Goal: Task Accomplishment & Management: Use online tool/utility

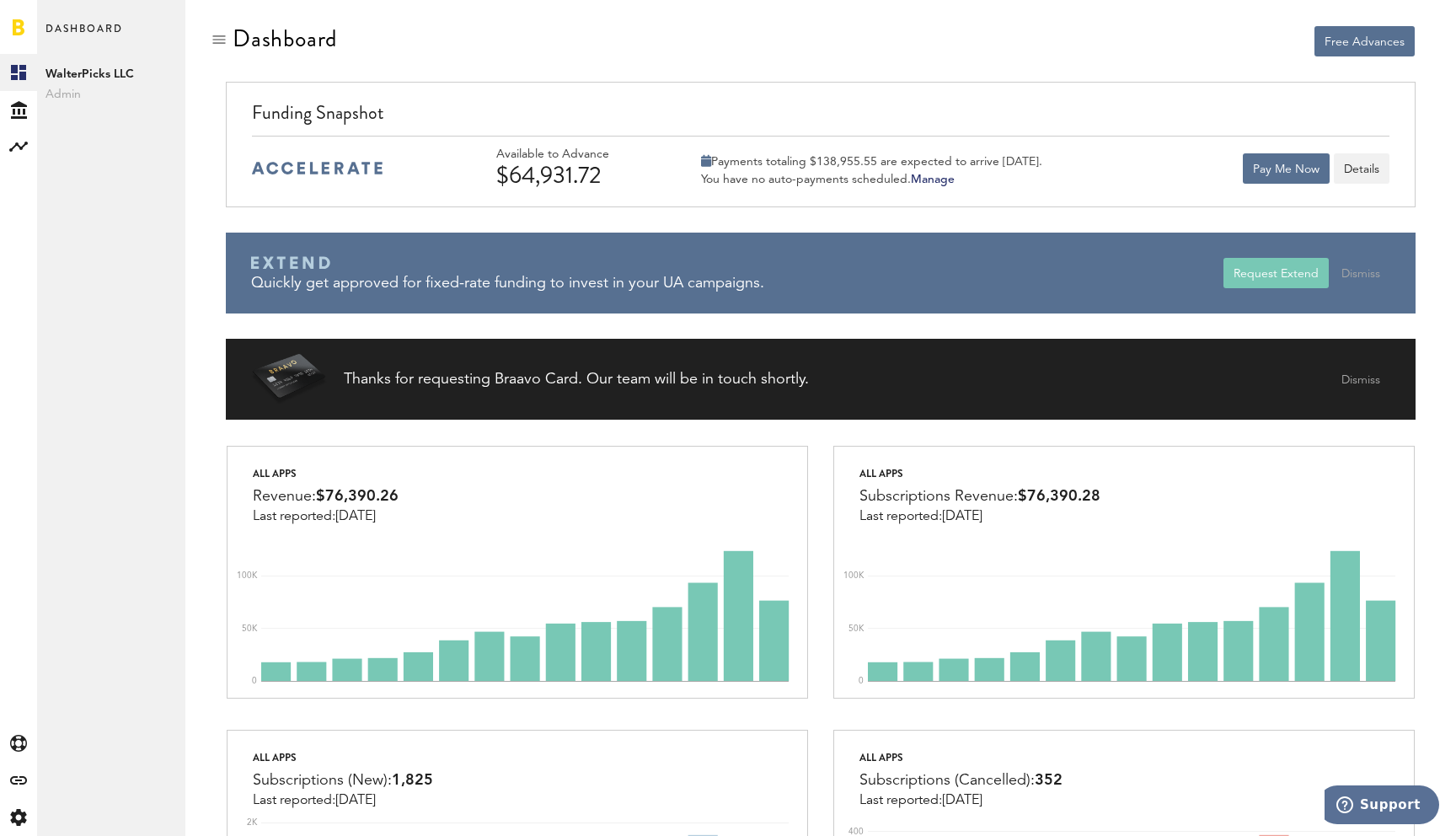
drag, startPoint x: 508, startPoint y: 169, endPoint x: 630, endPoint y: 170, distance: 122.0
click at [630, 170] on div "$64,931.72" at bounding box center [576, 175] width 160 height 27
copy div "64,931.72"
click at [1081, 120] on div "Funding Snapshot" at bounding box center [820, 118] width 1137 height 36
click at [1174, 100] on div "Funding Snapshot" at bounding box center [820, 118] width 1137 height 36
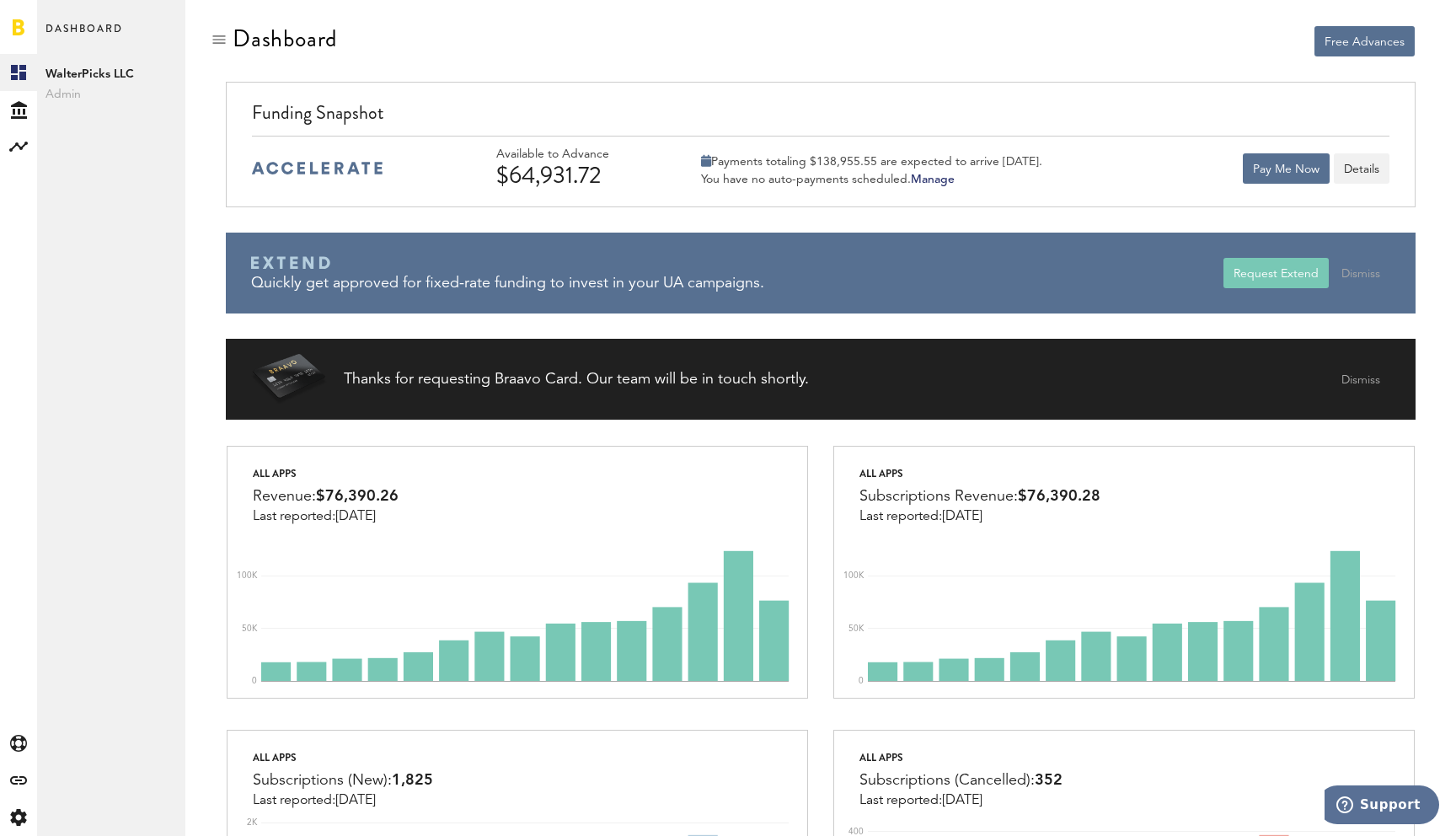
click at [535, 184] on div "$64,931.72" at bounding box center [576, 175] width 160 height 27
drag, startPoint x: 513, startPoint y: 183, endPoint x: 615, endPoint y: 182, distance: 102.0
click at [615, 182] on div "$64,931.72" at bounding box center [576, 175] width 160 height 27
copy div "64,931.72"
click at [1270, 153] on button "Pay Me Now" at bounding box center [1285, 169] width 87 height 31
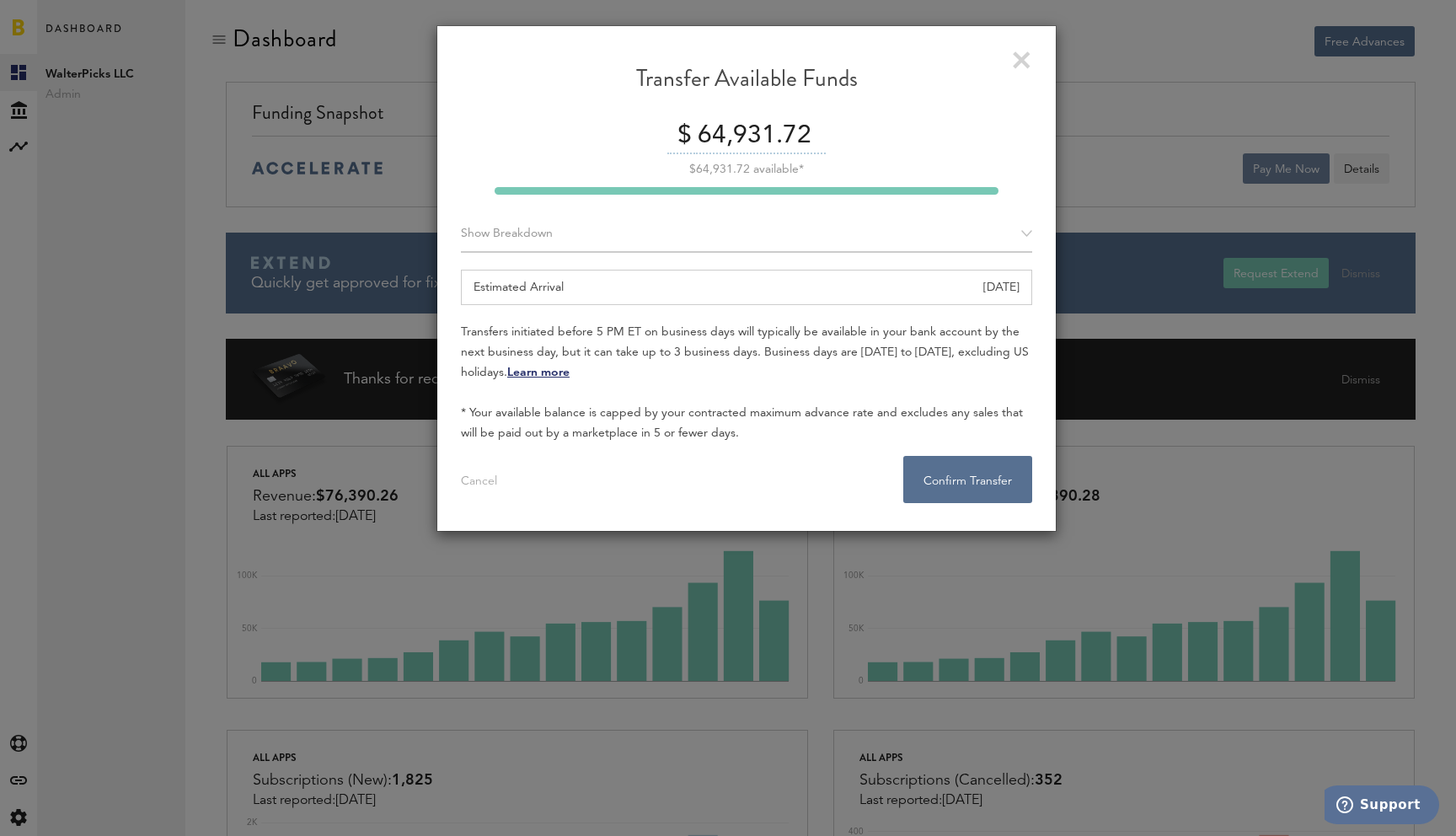
click at [1267, 167] on div "Transfer Available Funds $ 64,931.72 $64,931.72 available* Show Breakdown Apple…" at bounding box center [746, 418] width 1419 height 836
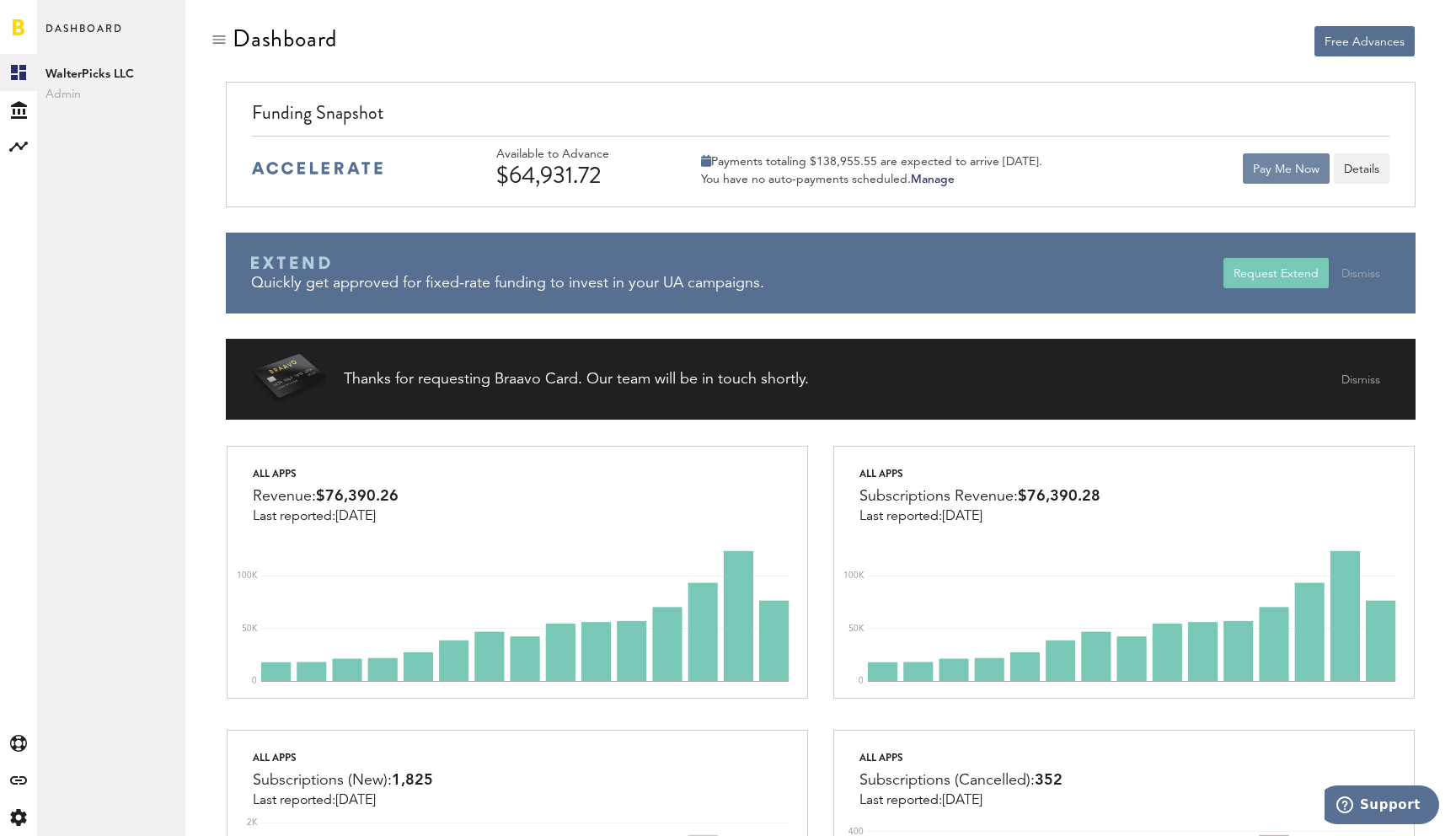
click at [1250, 169] on button "Pay Me Now" at bounding box center [1285, 169] width 87 height 31
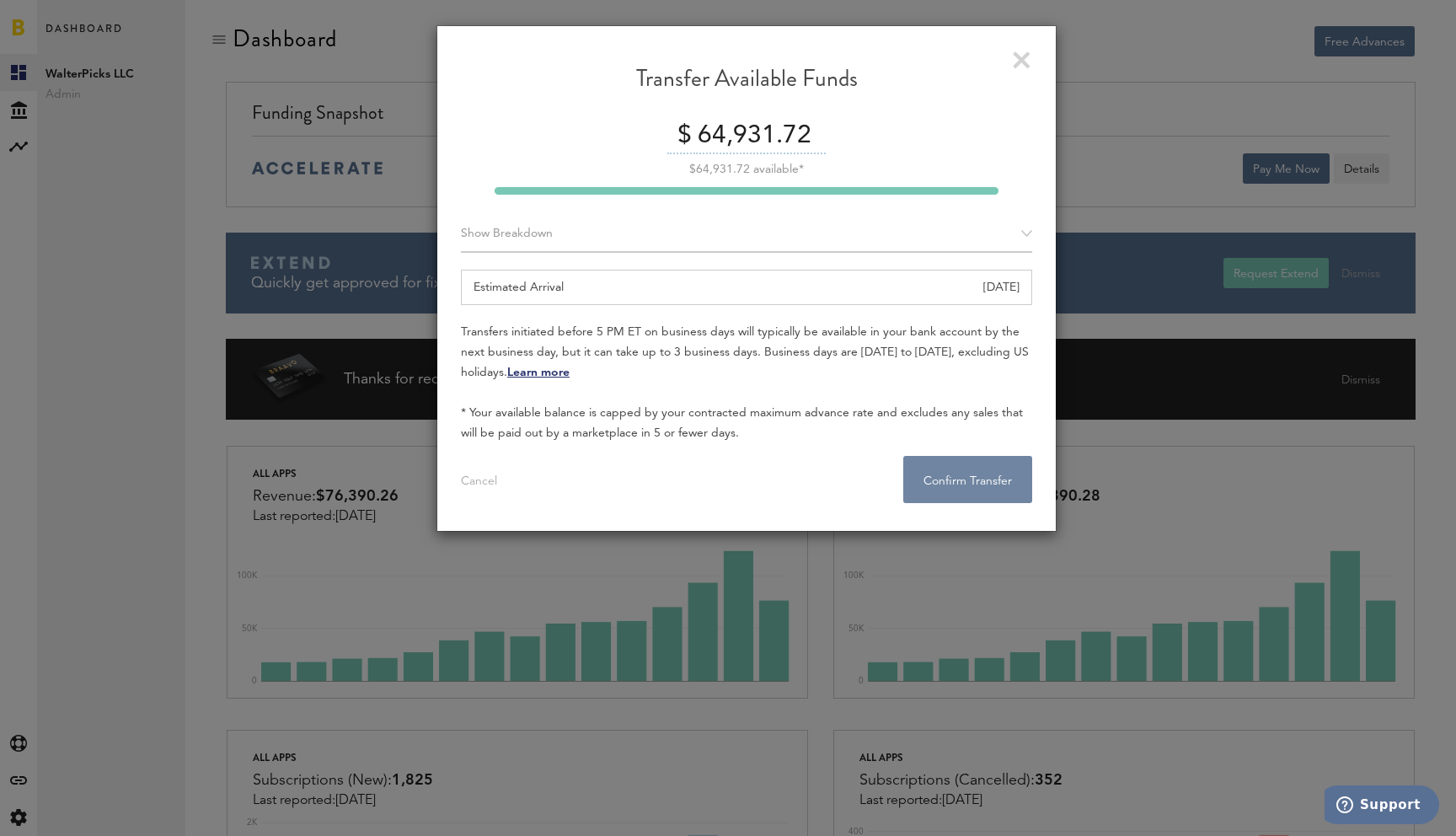
click at [966, 478] on button "Confirm Transfer . . ." at bounding box center [967, 479] width 129 height 47
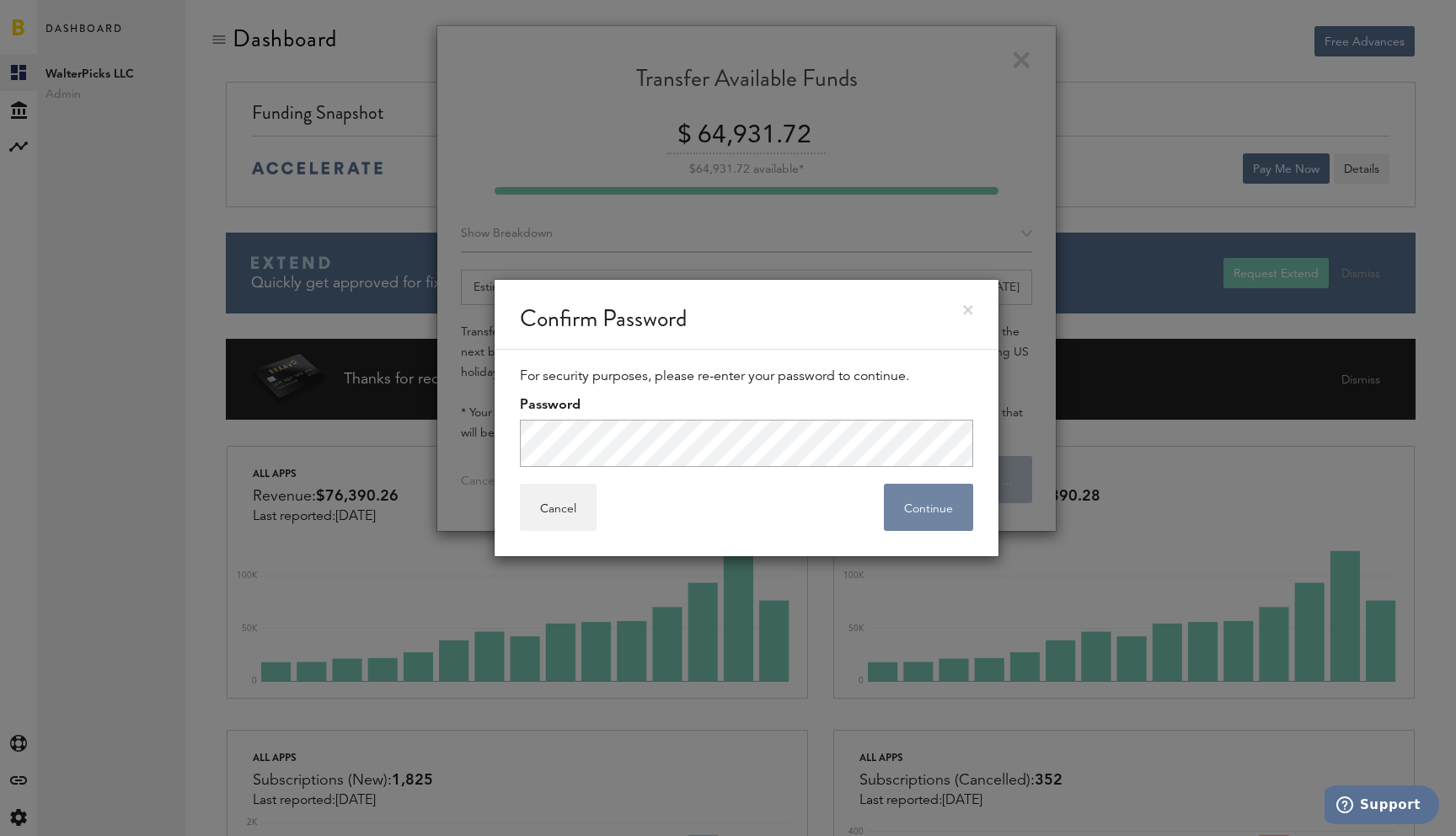
click at [905, 490] on button "Continue" at bounding box center [928, 507] width 89 height 47
